Goal: Transaction & Acquisition: Purchase product/service

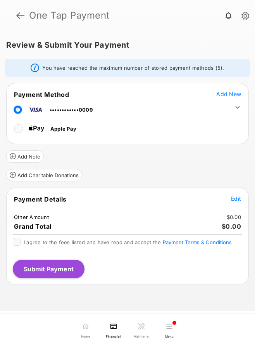
click at [234, 200] on span "Edit" at bounding box center [236, 198] width 10 height 7
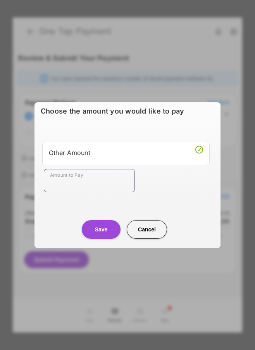
click at [111, 183] on input "Amount to Pay" at bounding box center [89, 180] width 91 height 23
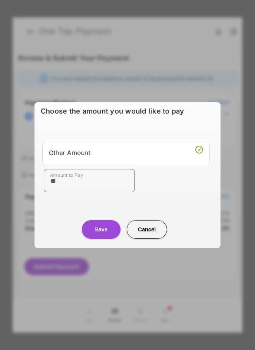
type input "**"
click at [161, 189] on div "Amount to Pay **" at bounding box center [129, 180] width 170 height 23
click at [104, 230] on button "Save" at bounding box center [101, 229] width 39 height 19
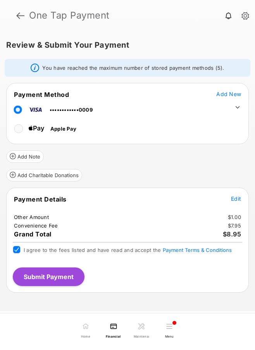
click at [38, 280] on button "Submit Payment" at bounding box center [49, 276] width 72 height 19
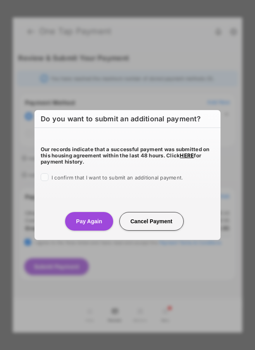
click at [41, 172] on div "Our records indicate that a successful payment was submitted on this housing ag…" at bounding box center [127, 162] width 186 height 68
click at [91, 218] on button "Pay Again" at bounding box center [89, 221] width 48 height 19
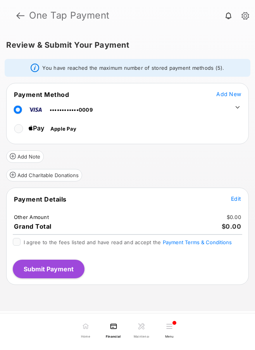
click at [237, 106] on icon at bounding box center [237, 107] width 7 height 7
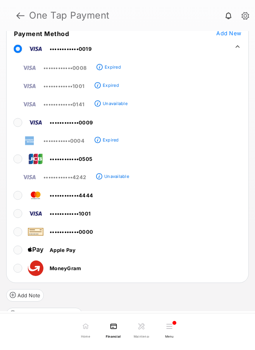
scroll to position [170, 0]
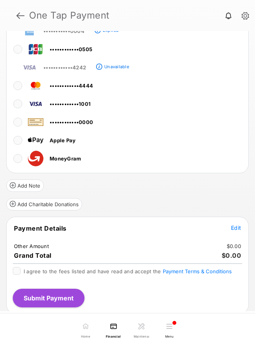
click at [234, 227] on span "Edit" at bounding box center [236, 227] width 10 height 7
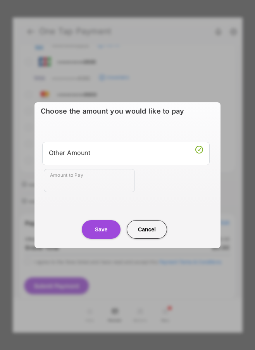
click at [115, 192] on div "Other Amount Amount to Pay" at bounding box center [127, 166] width 183 height 75
click at [115, 191] on input "Amount to Pay" at bounding box center [89, 180] width 91 height 23
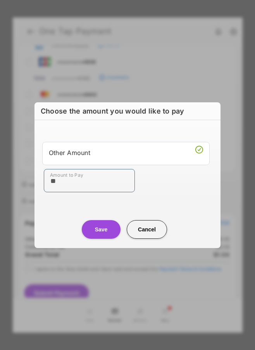
type input "**"
click at [99, 232] on button "Save" at bounding box center [101, 229] width 39 height 19
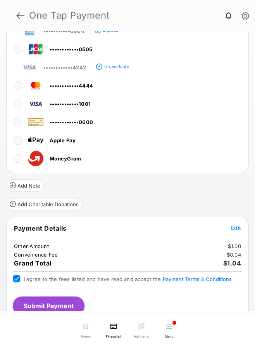
scroll to position [178, 0]
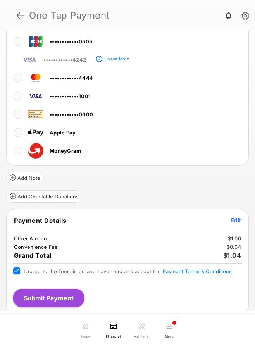
click at [56, 295] on button "Submit Payment" at bounding box center [49, 298] width 72 height 19
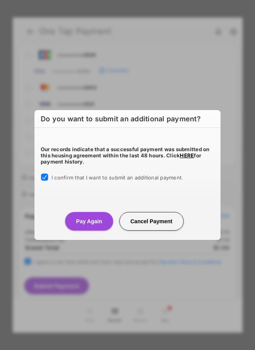
click at [78, 226] on button "Pay Again" at bounding box center [89, 221] width 48 height 19
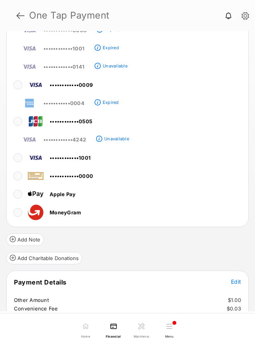
scroll to position [200, 0]
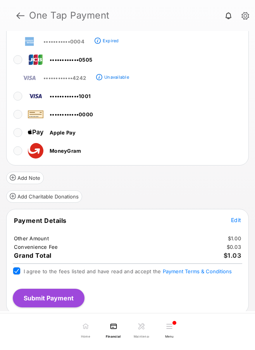
click at [52, 302] on button "Submit Payment" at bounding box center [49, 298] width 72 height 19
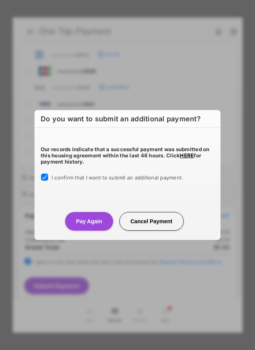
click at [87, 222] on button "Pay Again" at bounding box center [89, 221] width 48 height 19
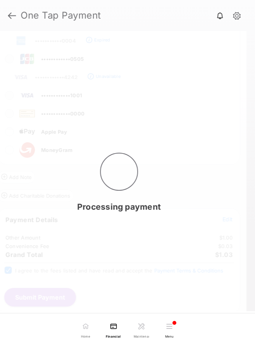
scroll to position [178, 0]
